Goal: Transaction & Acquisition: Purchase product/service

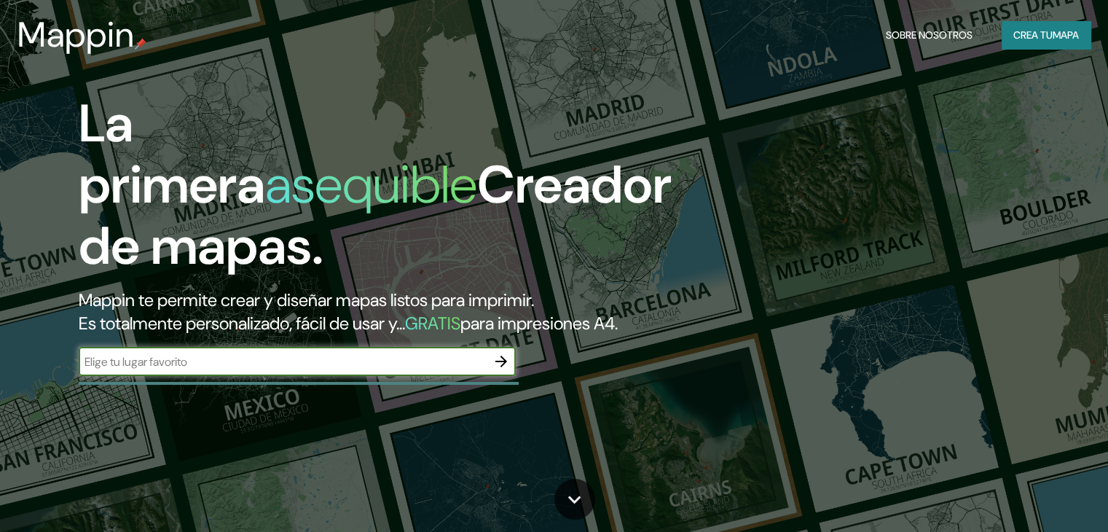
click at [353, 375] on div "​" at bounding box center [297, 361] width 437 height 29
type input "calingasta"
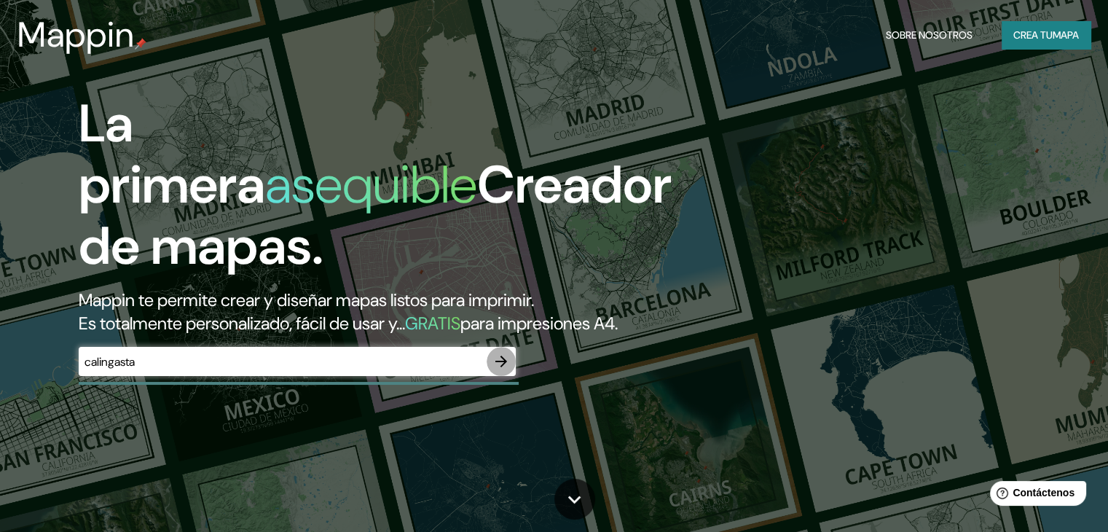
click at [507, 370] on icon "button" at bounding box center [501, 361] width 17 height 17
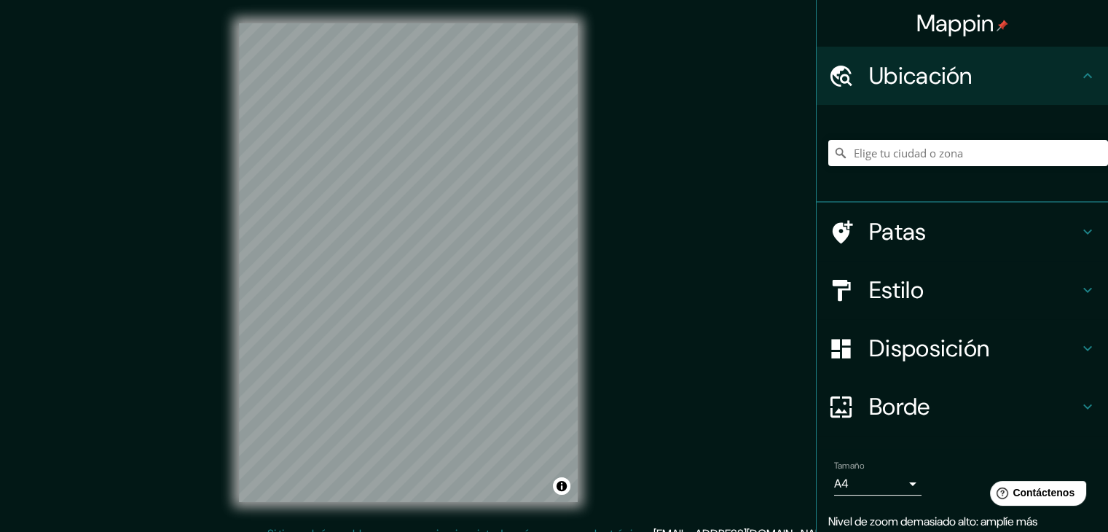
click at [595, 264] on div "© Mapbox © OpenStreetMap Improve this map" at bounding box center [408, 262] width 385 height 525
click at [875, 156] on input "Elige tu ciudad o zona" at bounding box center [968, 153] width 280 height 26
click at [929, 140] on input "Elige tu ciudad o zona" at bounding box center [968, 153] width 280 height 26
click at [846, 149] on input "[GEOGRAPHIC_DATA][PERSON_NAME], [GEOGRAPHIC_DATA][PERSON_NAME], [GEOGRAPHIC_DAT…" at bounding box center [968, 153] width 280 height 26
click at [842, 154] on input "[GEOGRAPHIC_DATA][PERSON_NAME], [GEOGRAPHIC_DATA][PERSON_NAME], [GEOGRAPHIC_DAT…" at bounding box center [968, 153] width 280 height 26
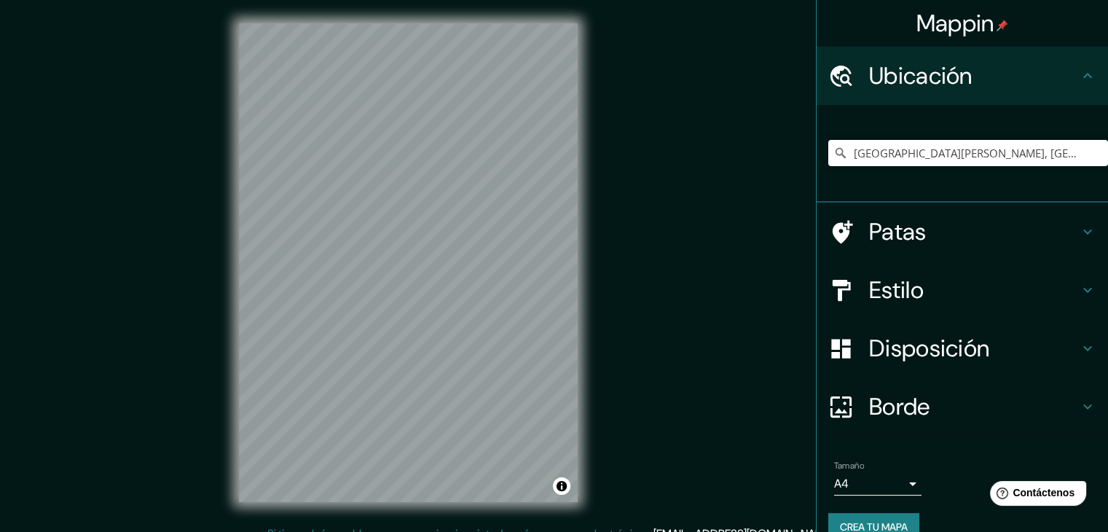
click at [929, 166] on div "[GEOGRAPHIC_DATA][PERSON_NAME], [GEOGRAPHIC_DATA][PERSON_NAME], [GEOGRAPHIC_DAT…" at bounding box center [968, 153] width 280 height 73
click at [927, 154] on input "[GEOGRAPHIC_DATA][PERSON_NAME], [GEOGRAPHIC_DATA][PERSON_NAME], [GEOGRAPHIC_DAT…" at bounding box center [968, 153] width 280 height 26
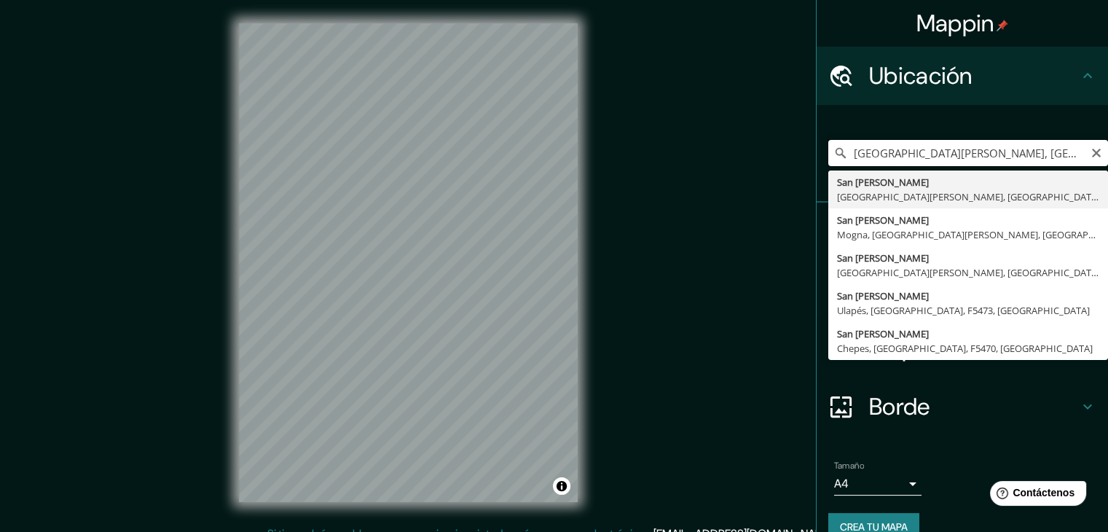
click at [927, 154] on input "[GEOGRAPHIC_DATA][PERSON_NAME], [GEOGRAPHIC_DATA][PERSON_NAME], [GEOGRAPHIC_DAT…" at bounding box center [968, 153] width 280 height 26
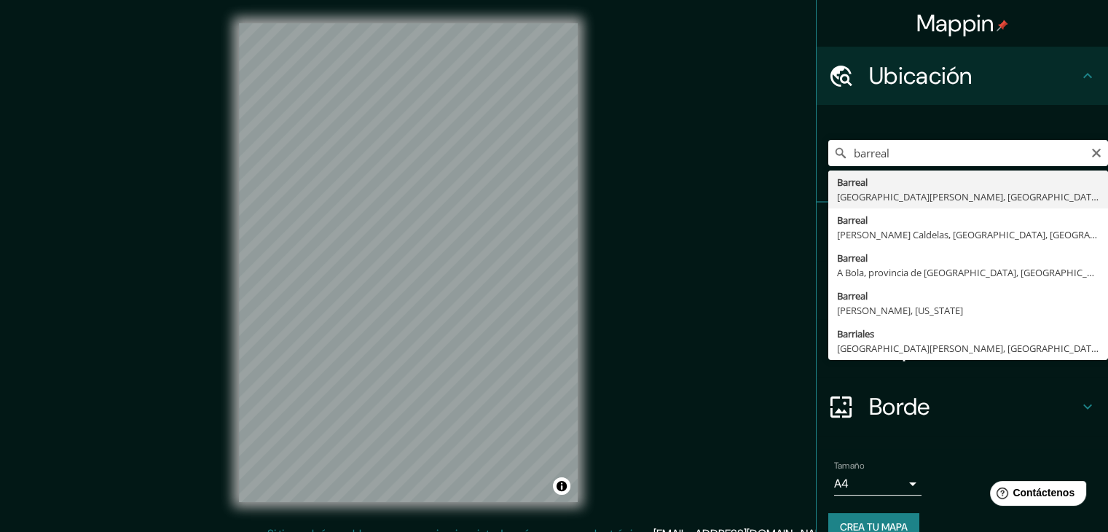
type input "Barreal, [GEOGRAPHIC_DATA][PERSON_NAME], [GEOGRAPHIC_DATA]"
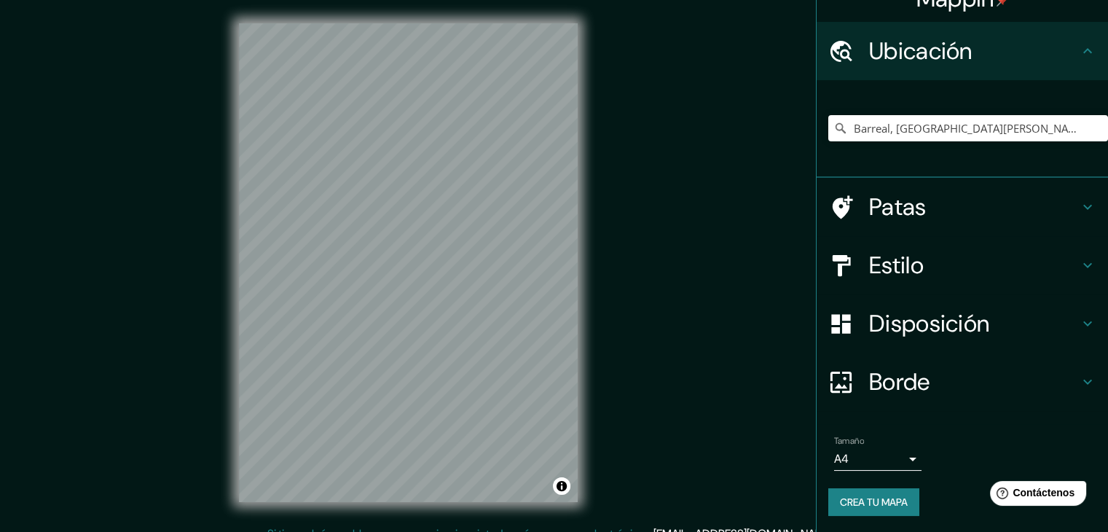
scroll to position [26, 0]
click at [931, 256] on h4 "Estilo" at bounding box center [974, 264] width 210 height 29
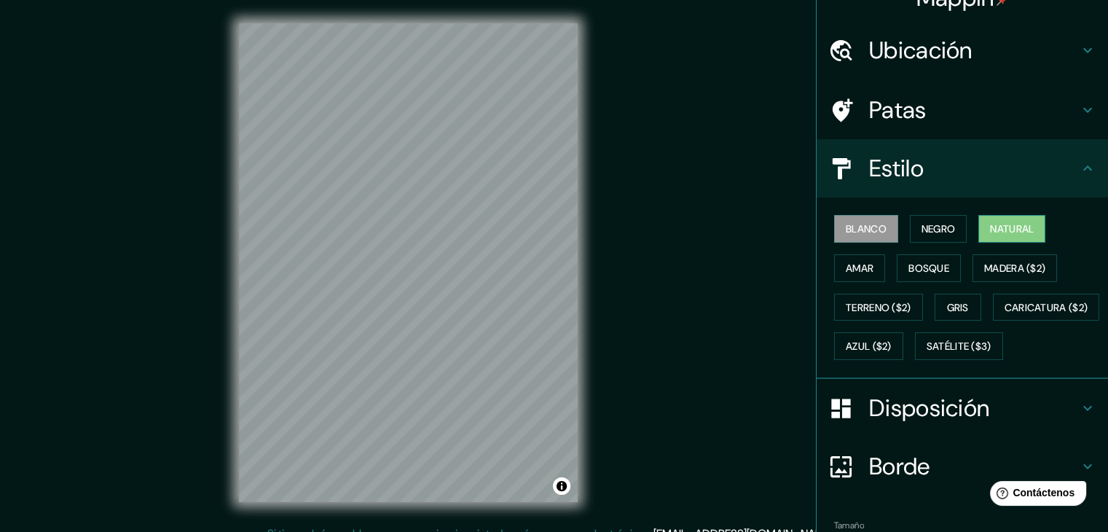
click at [1016, 232] on font "Natural" at bounding box center [1012, 228] width 44 height 13
click at [992, 275] on font "Madera ($2)" at bounding box center [1014, 268] width 61 height 19
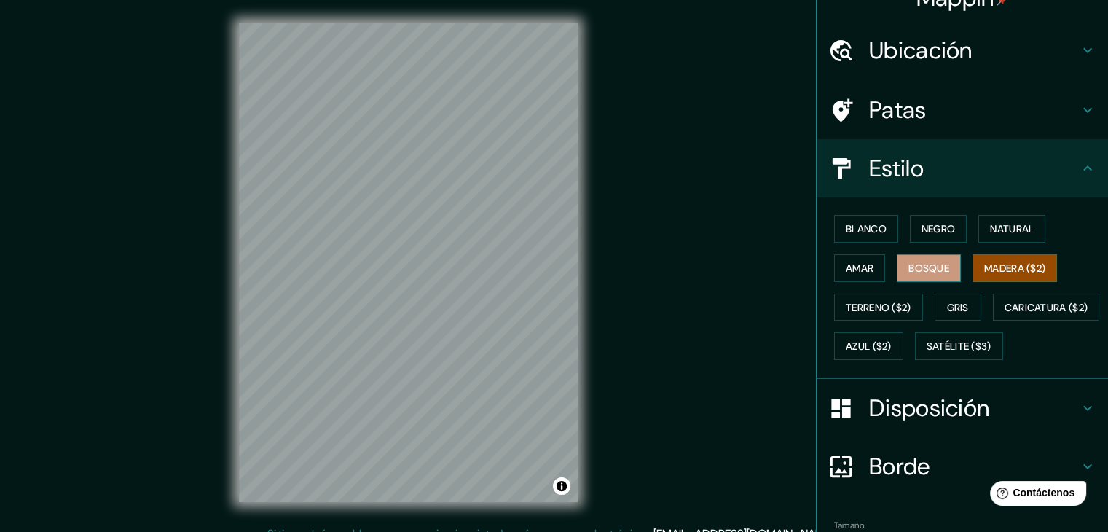
click at [930, 272] on font "Bosque" at bounding box center [929, 268] width 41 height 13
click at [864, 272] on button "Amar" at bounding box center [859, 268] width 51 height 28
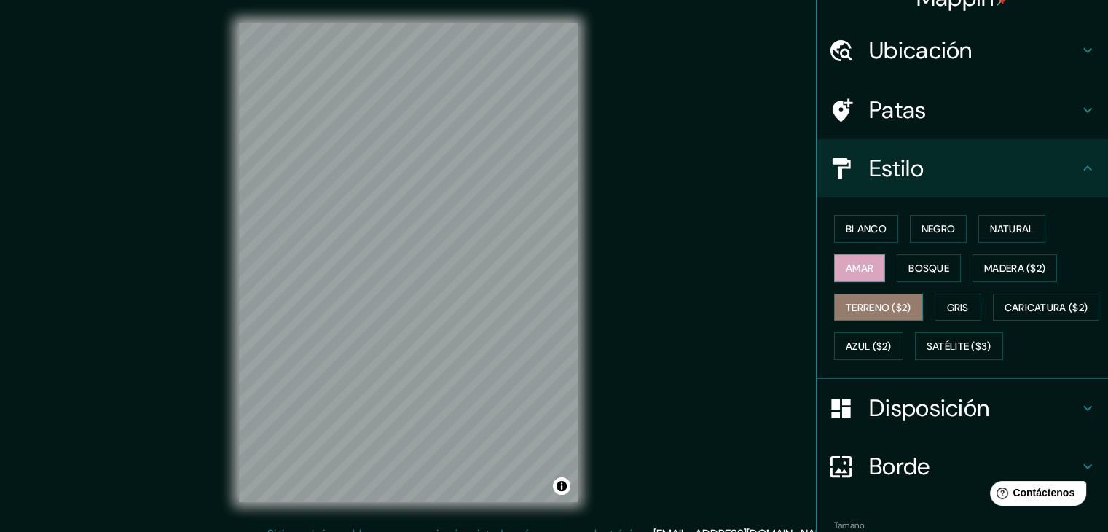
click at [867, 310] on font "Terreno ($2)" at bounding box center [879, 307] width 66 height 13
click at [963, 307] on button "Gris" at bounding box center [958, 308] width 47 height 28
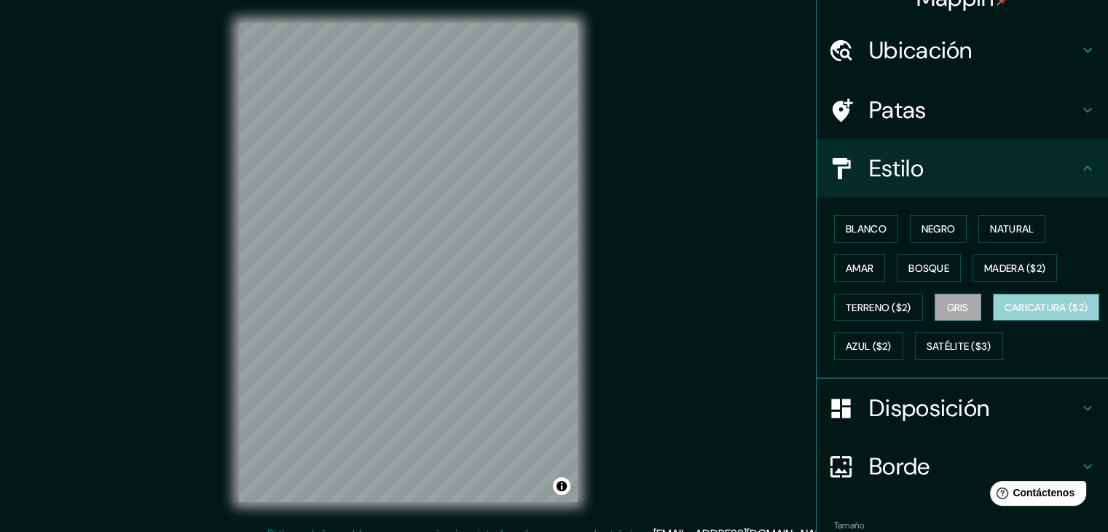
click at [1005, 314] on font "Caricatura ($2)" at bounding box center [1047, 307] width 84 height 13
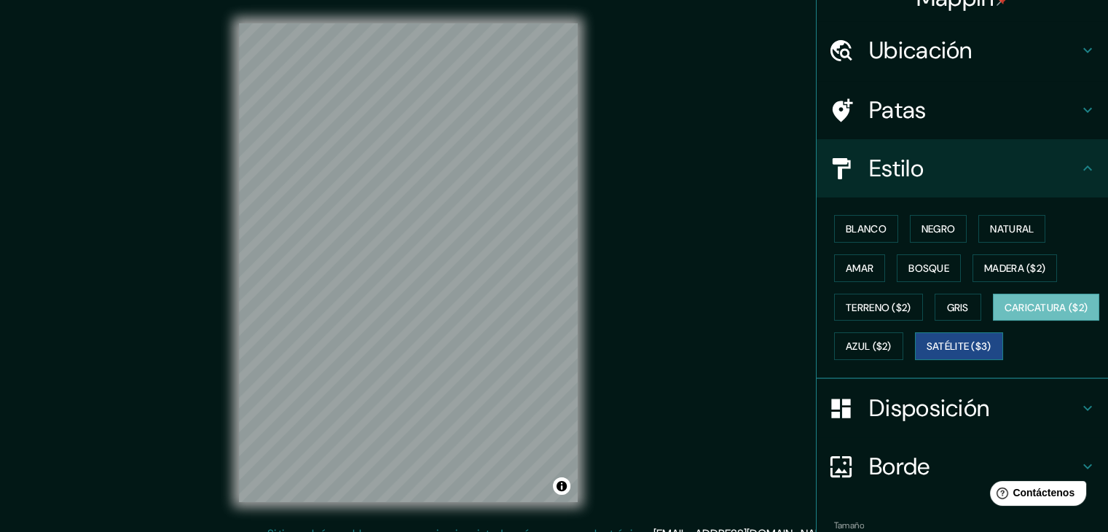
click at [927, 353] on font "Satélite ($3)" at bounding box center [959, 346] width 65 height 13
click at [964, 304] on button "Gris" at bounding box center [958, 308] width 47 height 28
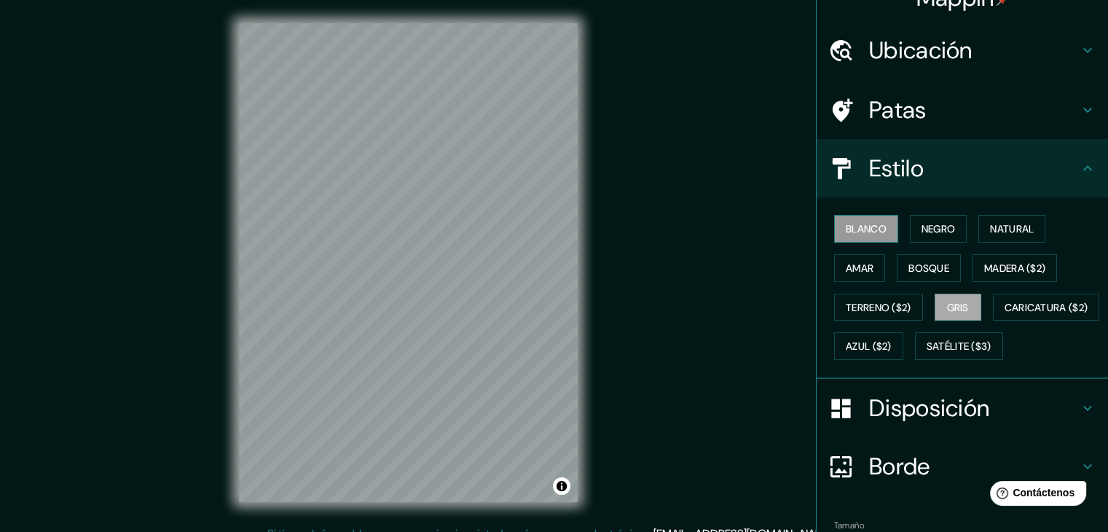
click at [868, 229] on font "Blanco" at bounding box center [866, 228] width 41 height 13
click at [934, 226] on font "Negro" at bounding box center [939, 228] width 34 height 13
click at [954, 305] on font "Gris" at bounding box center [958, 307] width 22 height 13
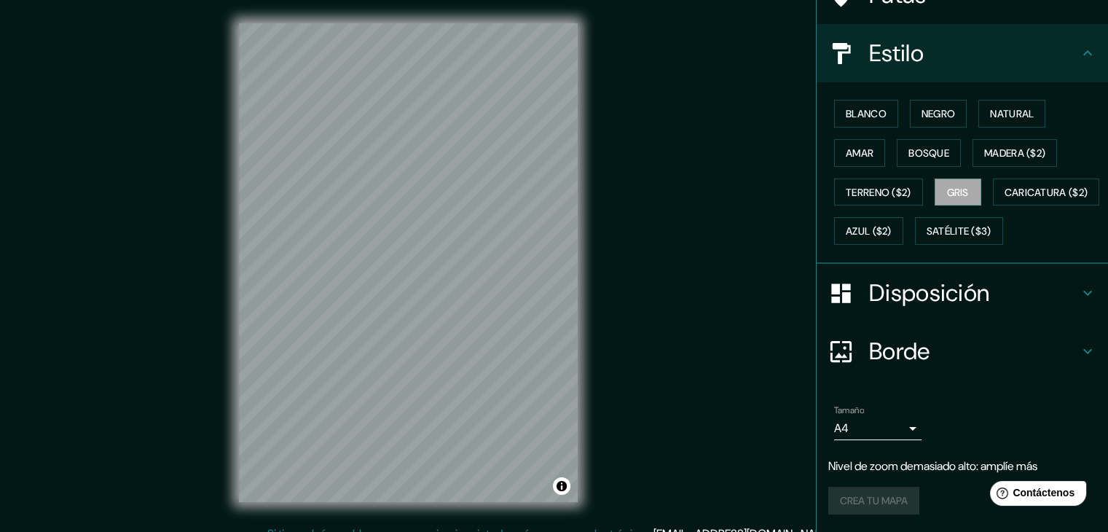
click at [963, 292] on font "Disposición" at bounding box center [929, 293] width 120 height 31
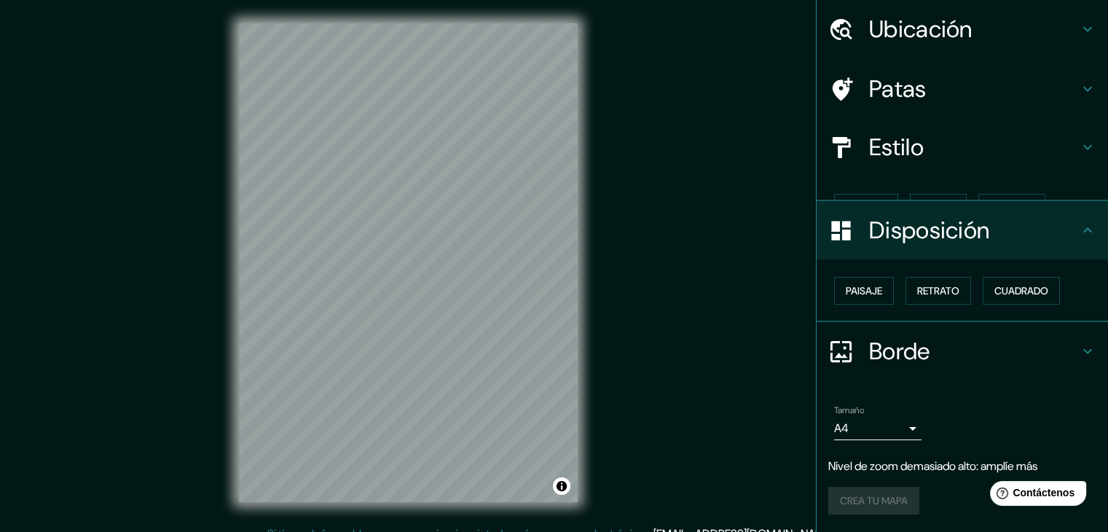
scroll to position [21, 0]
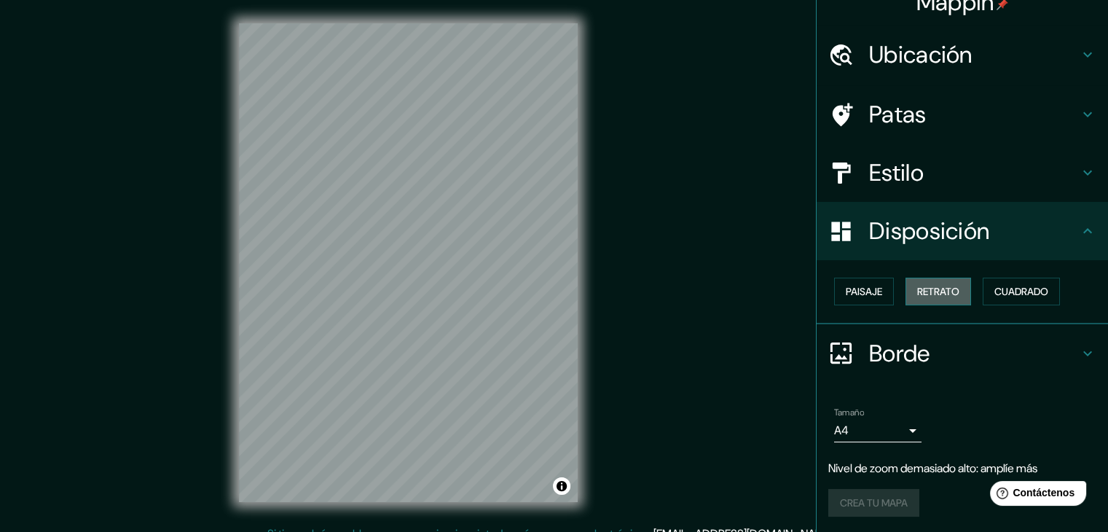
click at [927, 294] on font "Retrato" at bounding box center [938, 291] width 42 height 13
click at [863, 292] on font "Paisaje" at bounding box center [864, 291] width 36 height 13
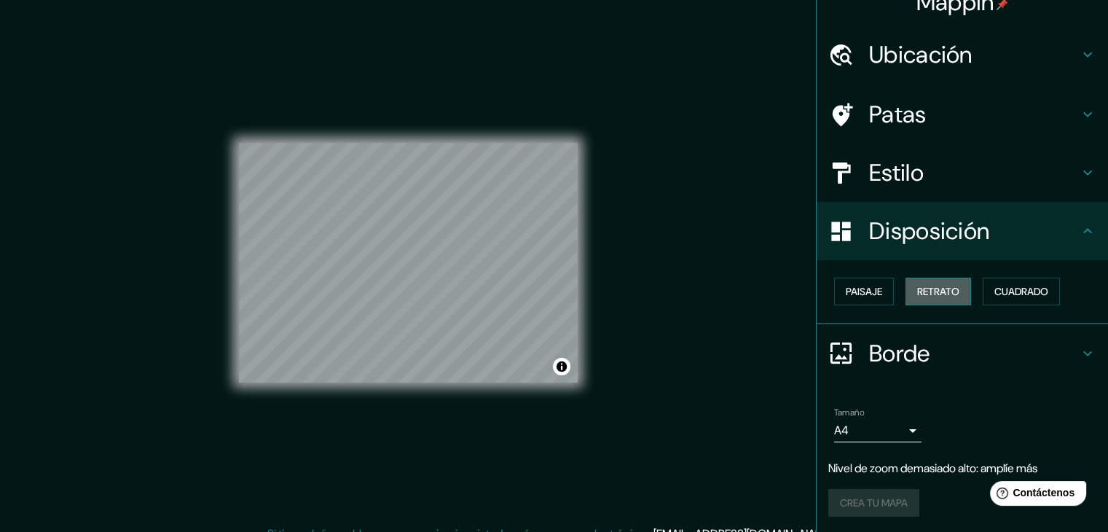
click at [924, 286] on font "Retrato" at bounding box center [938, 291] width 42 height 13
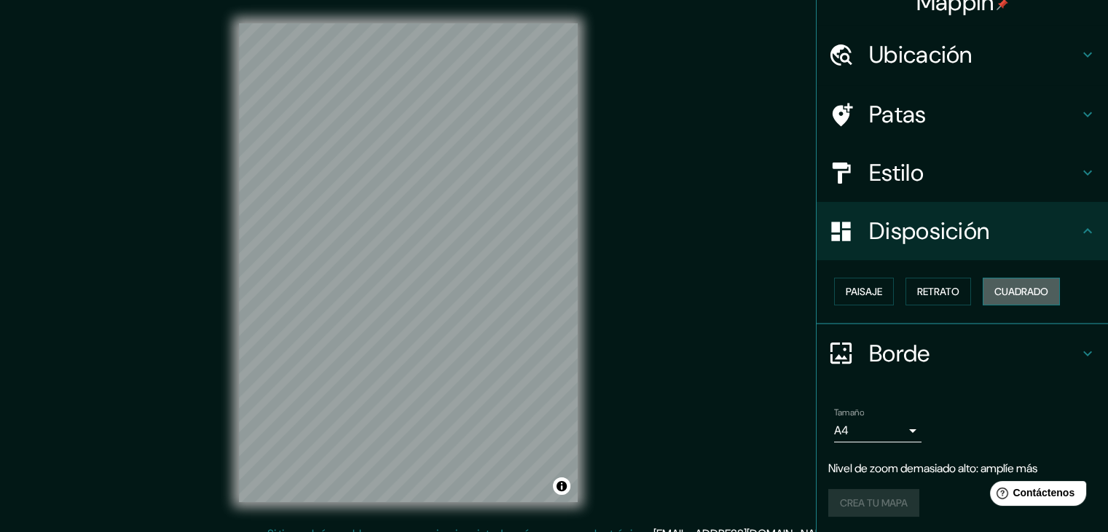
click at [1017, 299] on button "Cuadrado" at bounding box center [1021, 292] width 77 height 28
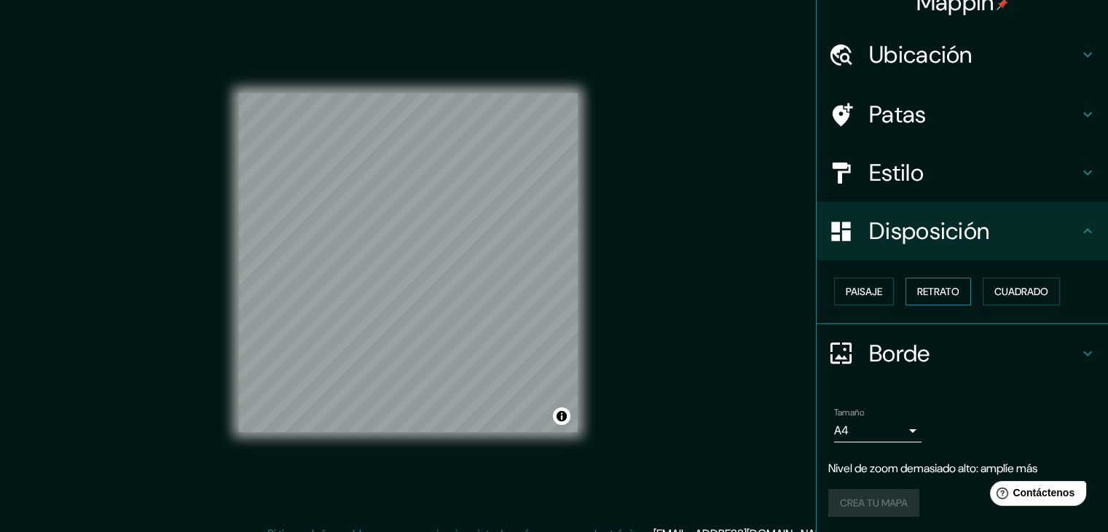
click at [957, 298] on button "Retrato" at bounding box center [939, 292] width 66 height 28
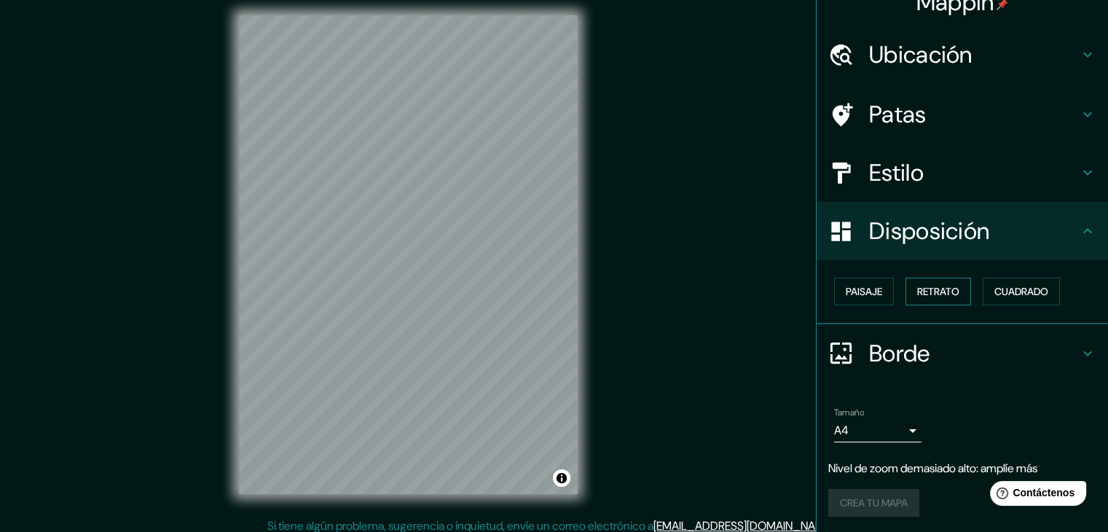
scroll to position [17, 0]
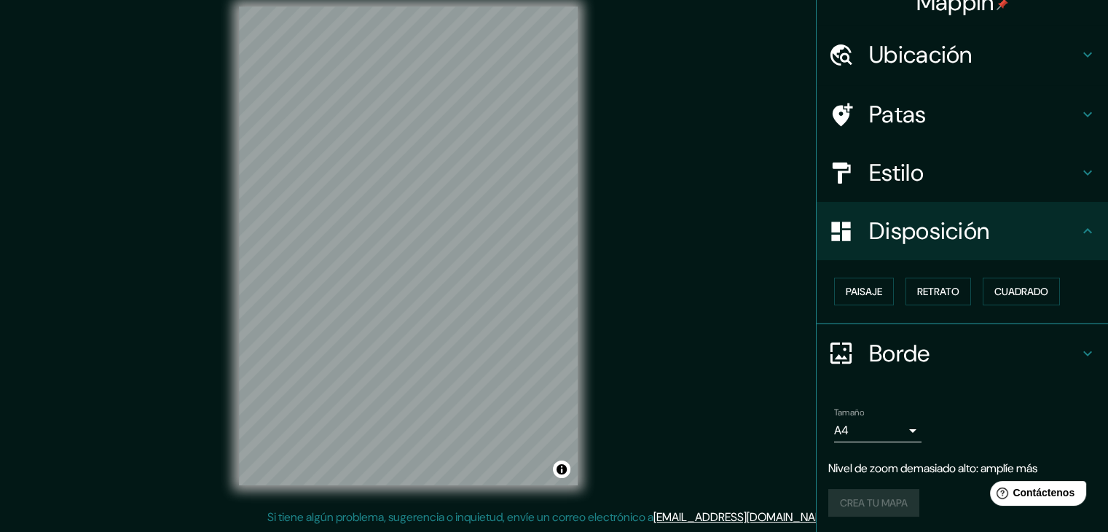
click at [946, 344] on h4 "Borde" at bounding box center [974, 353] width 210 height 29
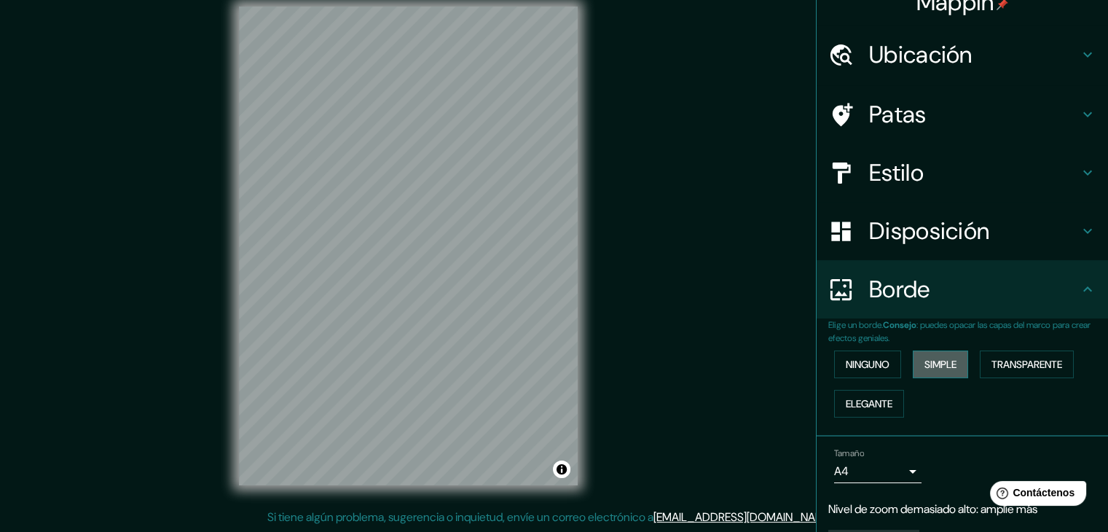
click at [941, 358] on font "Simple" at bounding box center [941, 364] width 32 height 13
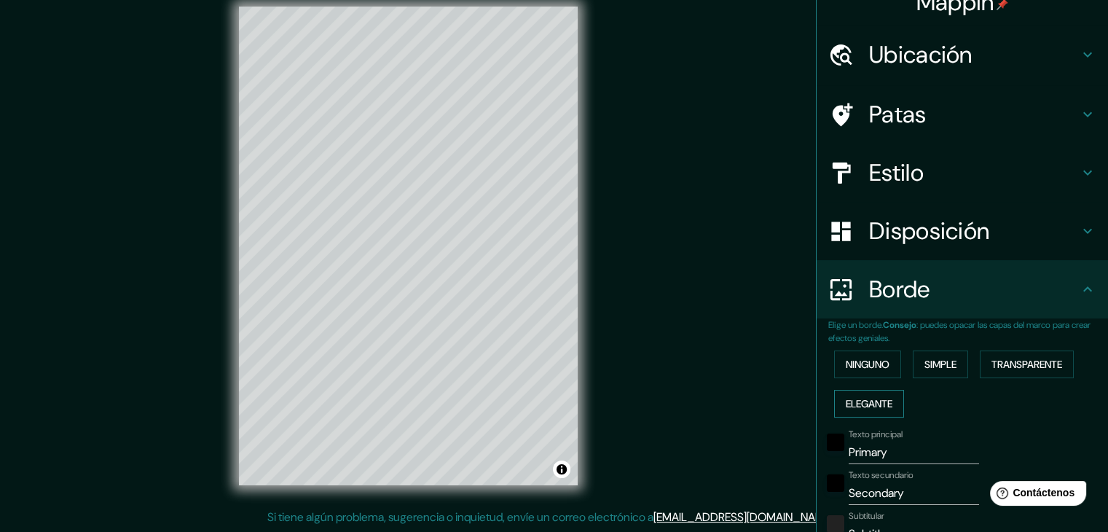
click at [874, 399] on font "Elegante" at bounding box center [869, 403] width 47 height 13
click at [1007, 365] on font "Transparente" at bounding box center [1027, 364] width 71 height 13
click at [874, 365] on font "Ninguno" at bounding box center [868, 364] width 44 height 13
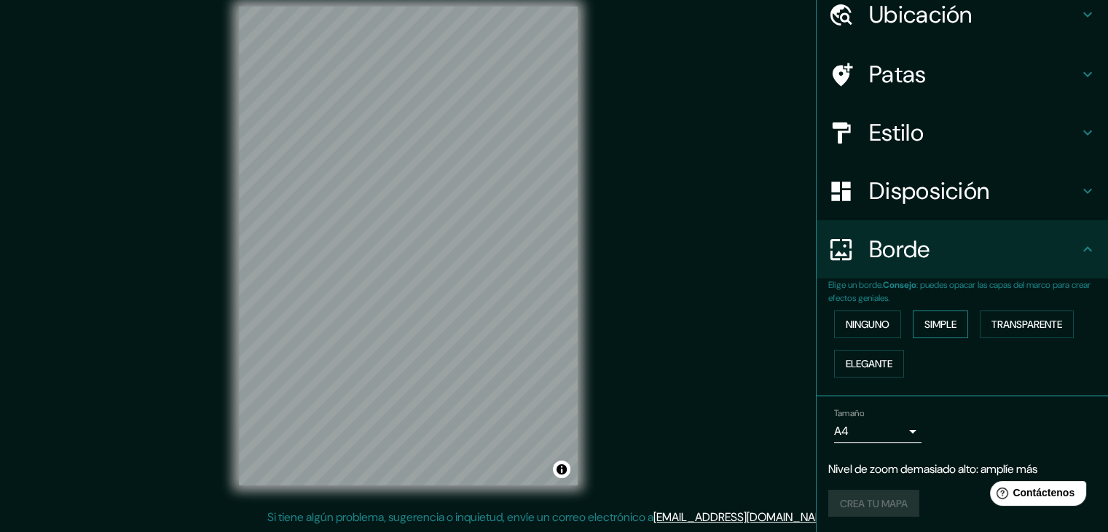
scroll to position [62, 0]
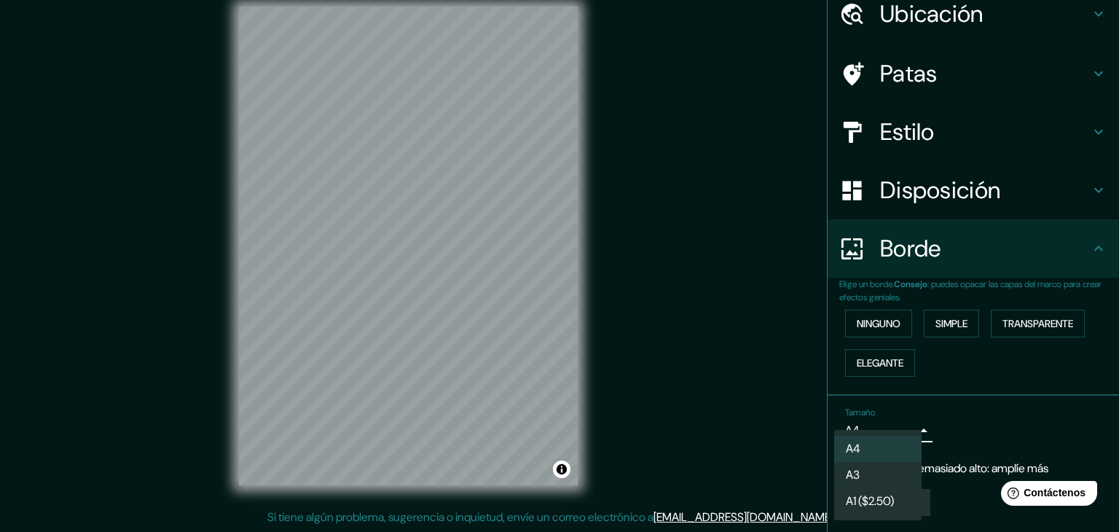
click at [891, 426] on body "Mappin Ubicación Barreal, [GEOGRAPHIC_DATA][PERSON_NAME], [GEOGRAPHIC_DATA] Pat…" at bounding box center [559, 249] width 1119 height 532
click at [889, 487] on li "A3" at bounding box center [877, 476] width 87 height 27
type input "a4"
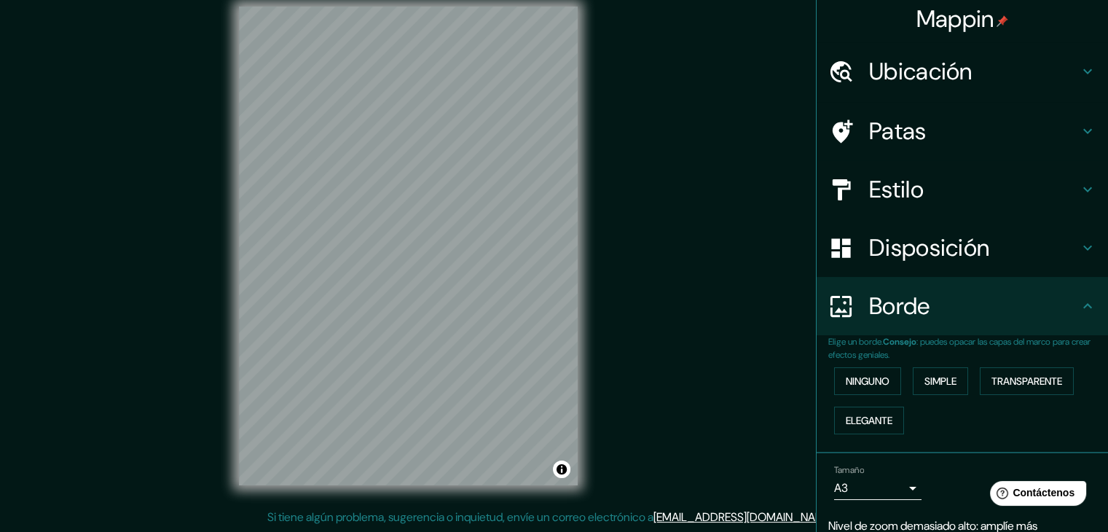
scroll to position [0, 0]
